Goal: Task Accomplishment & Management: Manage account settings

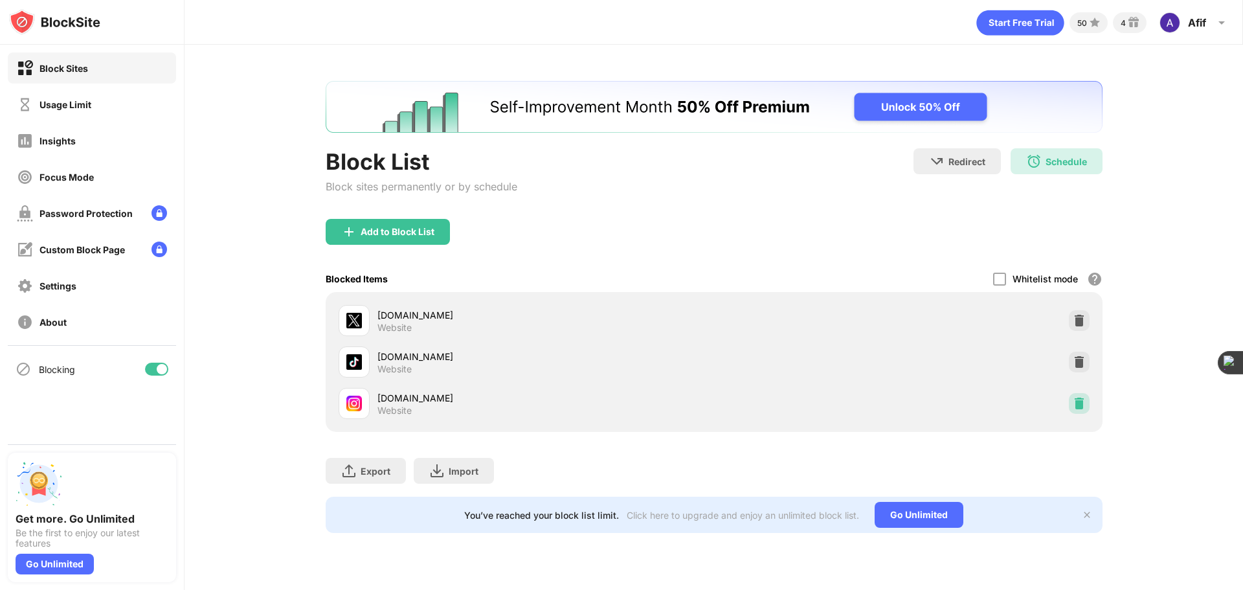
click at [1084, 409] on img at bounding box center [1079, 403] width 13 height 13
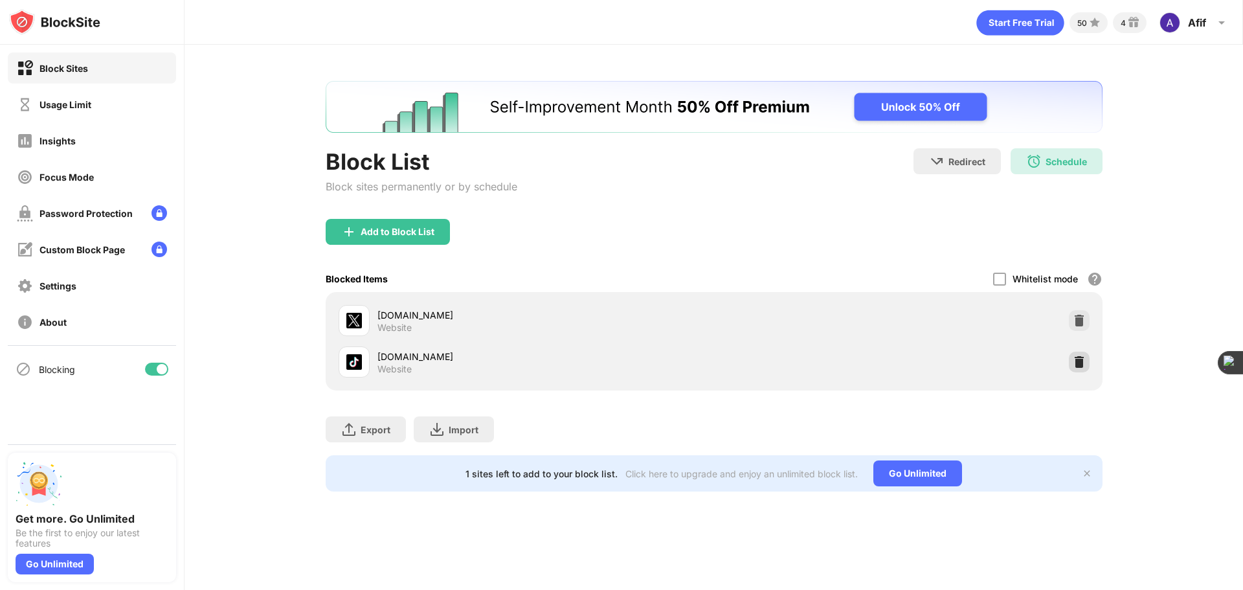
click at [1073, 363] on img at bounding box center [1079, 362] width 13 height 13
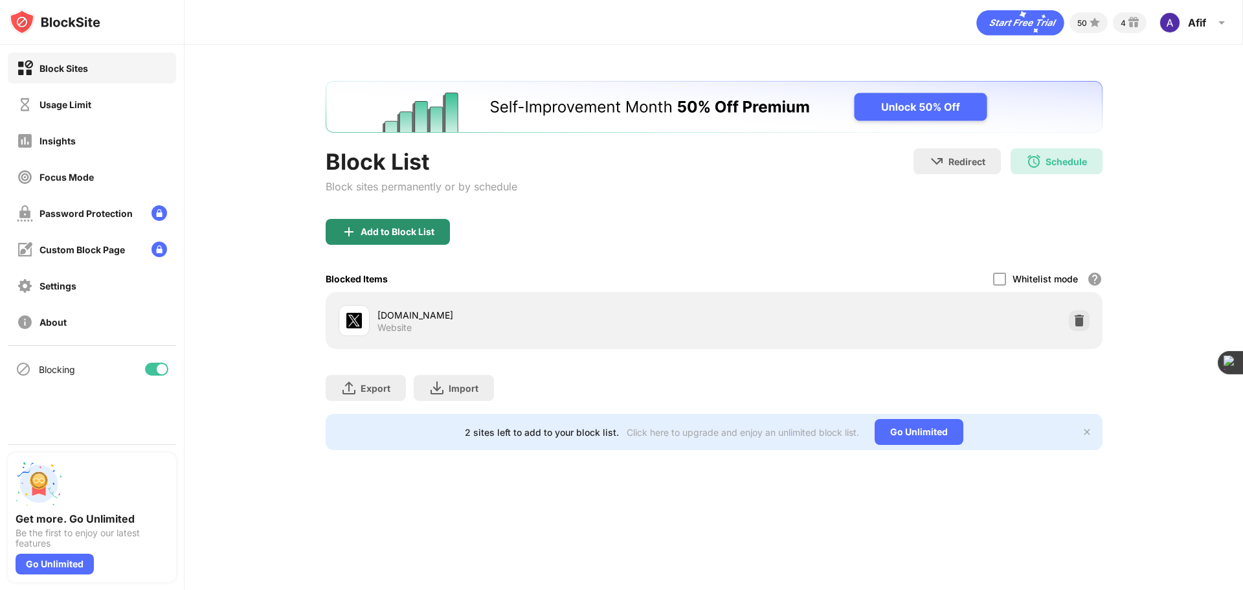
click at [413, 232] on div "Add to Block List" at bounding box center [398, 232] width 74 height 10
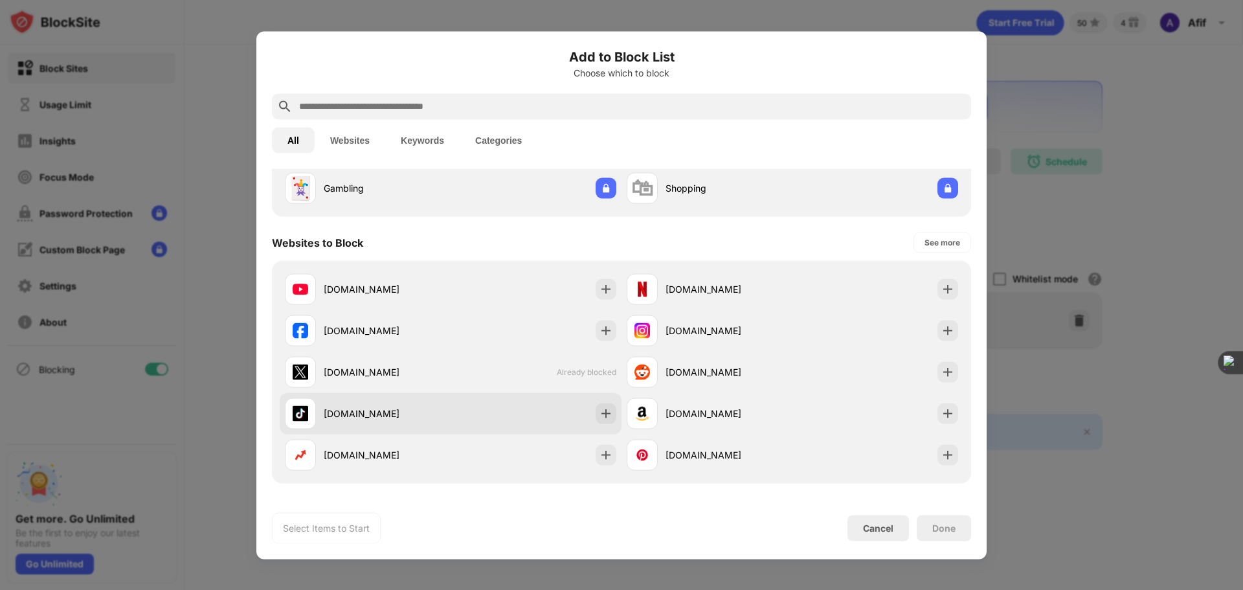
scroll to position [130, 0]
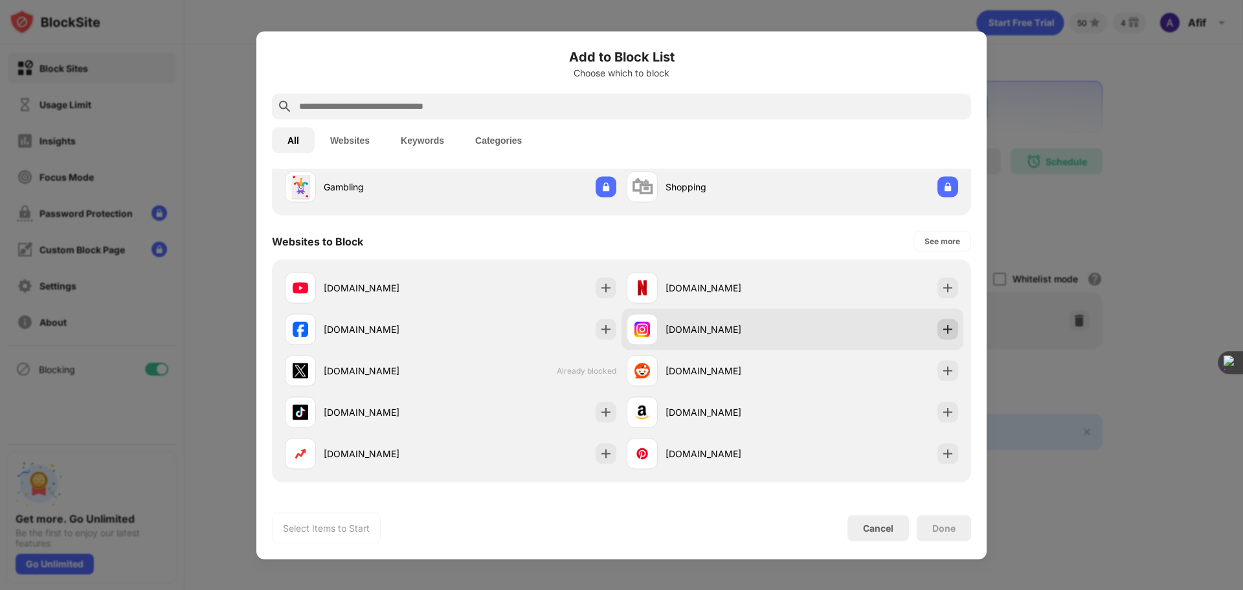
click at [942, 333] on img at bounding box center [948, 328] width 13 height 13
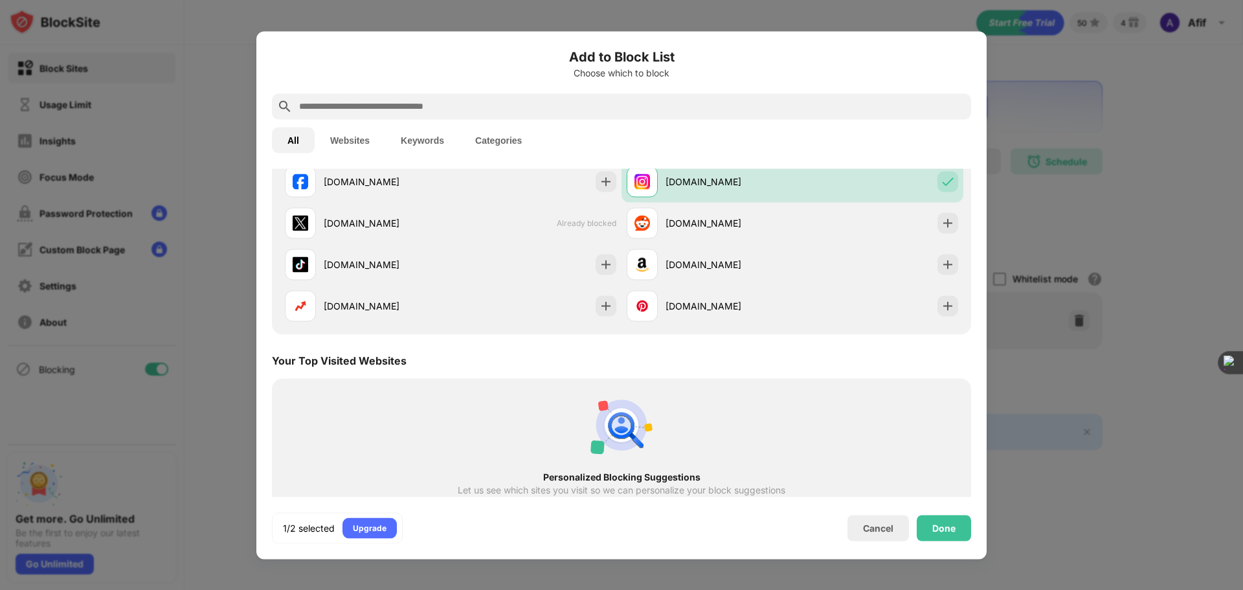
scroll to position [324, 0]
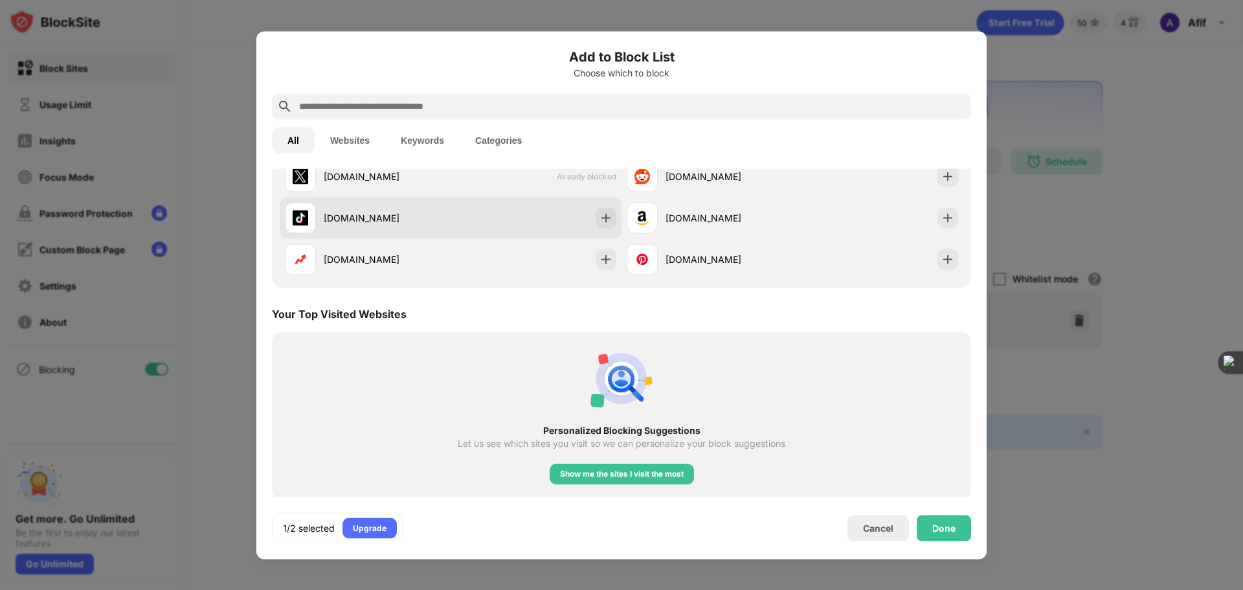
click at [612, 214] on div "[DOMAIN_NAME]" at bounding box center [451, 217] width 342 height 41
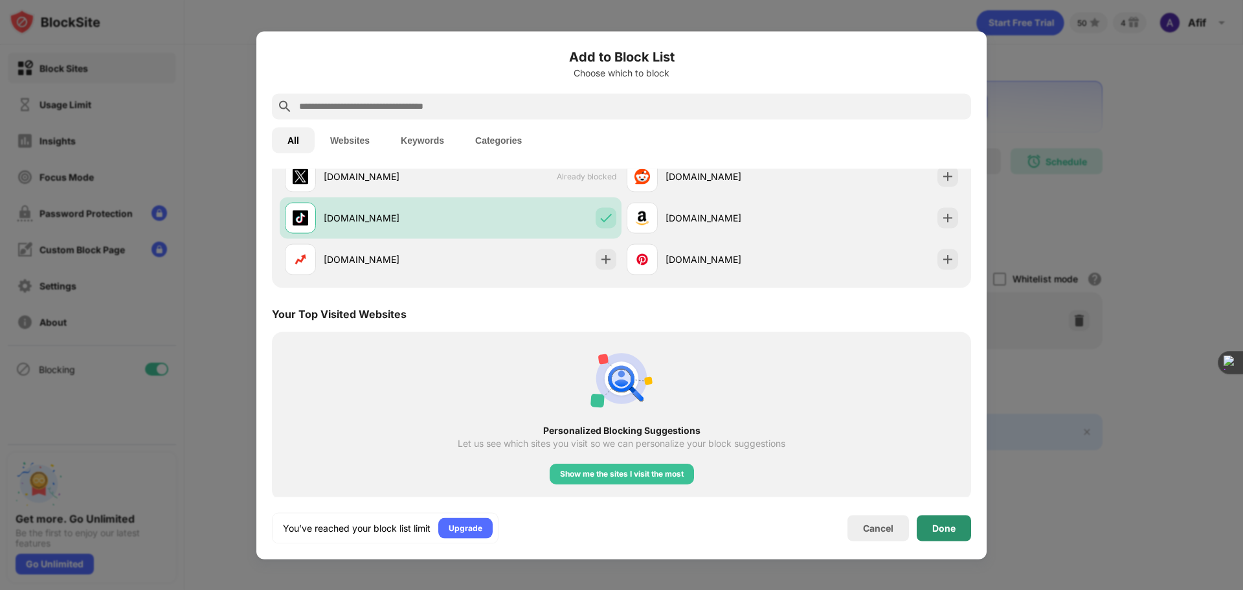
click at [950, 538] on div "Done" at bounding box center [944, 528] width 54 height 26
